Goal: Obtain resource: Obtain resource

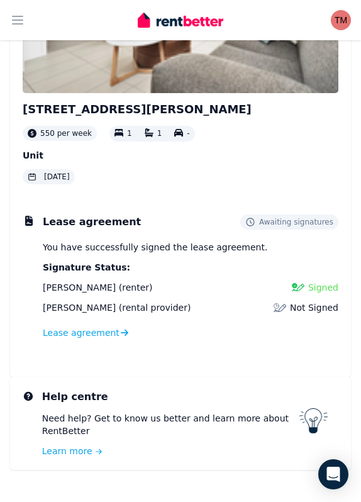
scroll to position [221, 0]
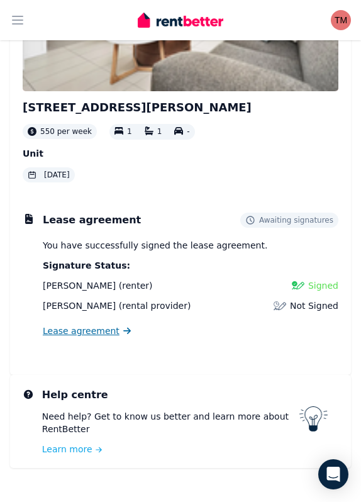
click at [102, 331] on span "Lease agreement" at bounding box center [81, 330] width 77 height 13
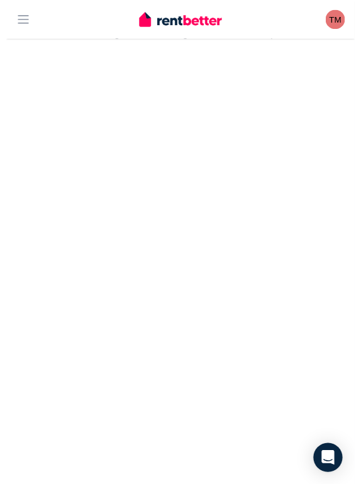
scroll to position [282, 0]
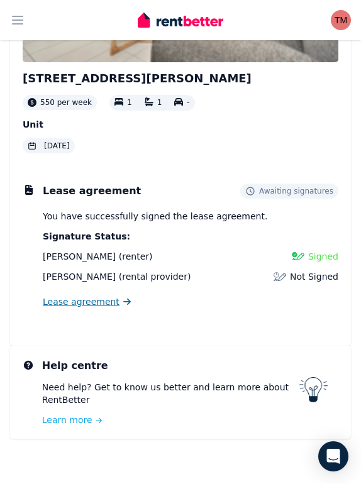
scroll to position [250, 0]
click at [91, 301] on span "Lease agreement" at bounding box center [81, 301] width 77 height 13
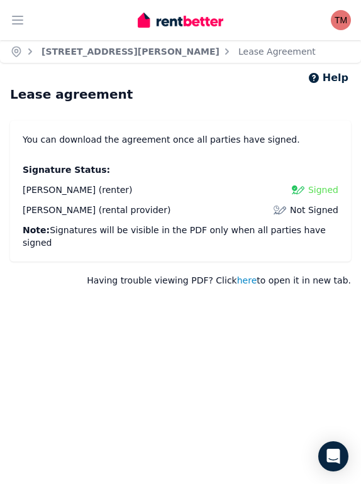
click at [255, 274] on span "here" at bounding box center [247, 280] width 20 height 13
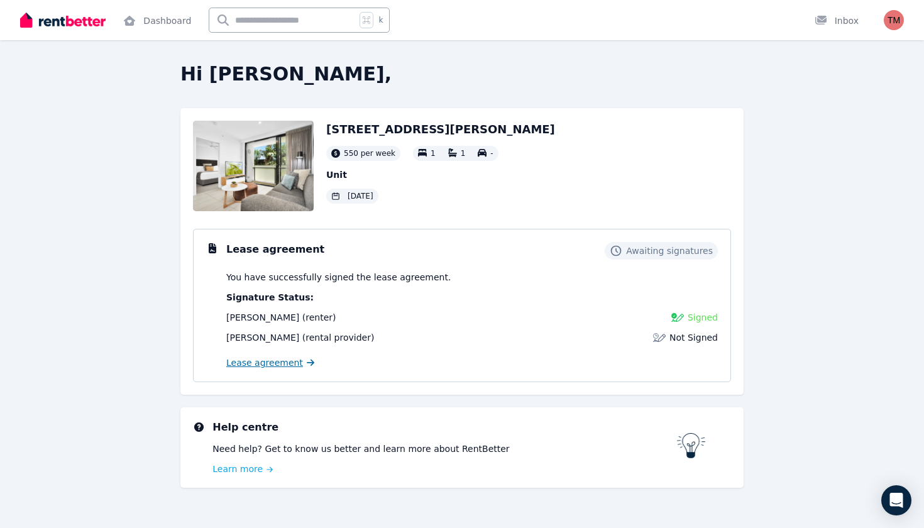
click at [277, 363] on span "Lease agreement" at bounding box center [264, 362] width 77 height 13
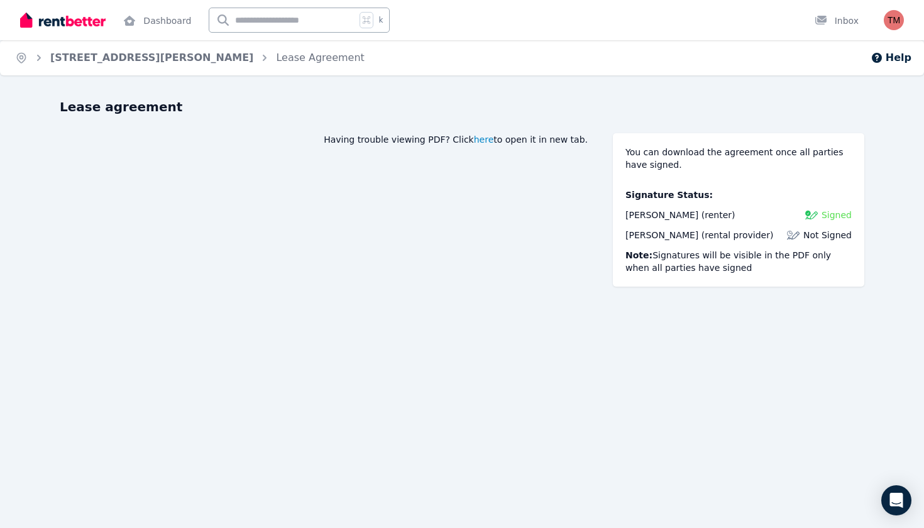
click at [360, 139] on span "here" at bounding box center [484, 139] width 20 height 13
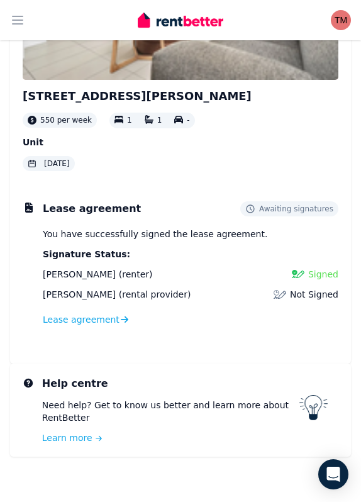
scroll to position [232, 0]
click at [123, 317] on icon at bounding box center [127, 319] width 8 height 9
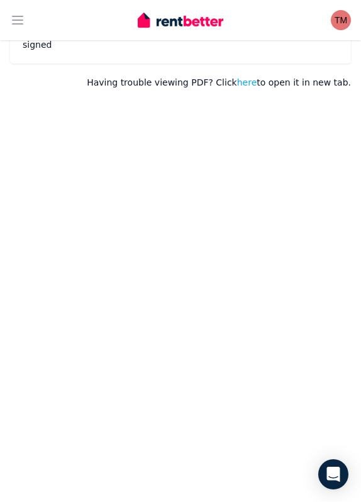
scroll to position [185, 0]
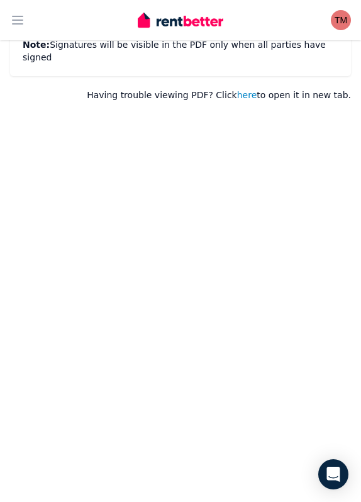
click at [252, 89] on span "here" at bounding box center [247, 95] width 20 height 13
